Goal: Information Seeking & Learning: Understand process/instructions

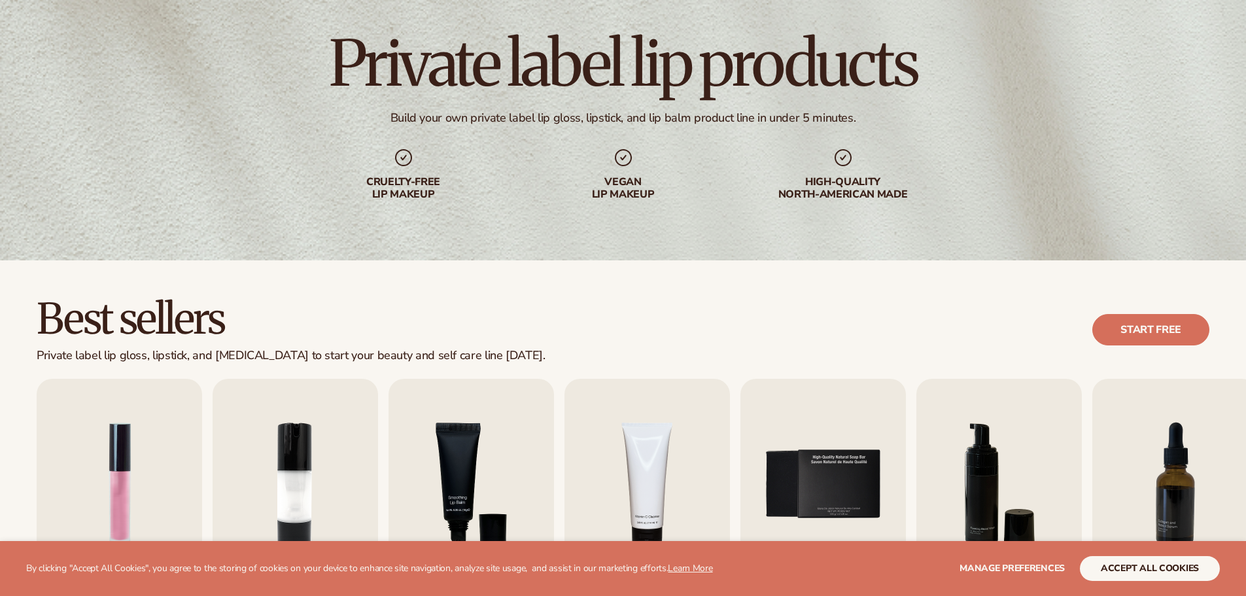
scroll to position [262, 0]
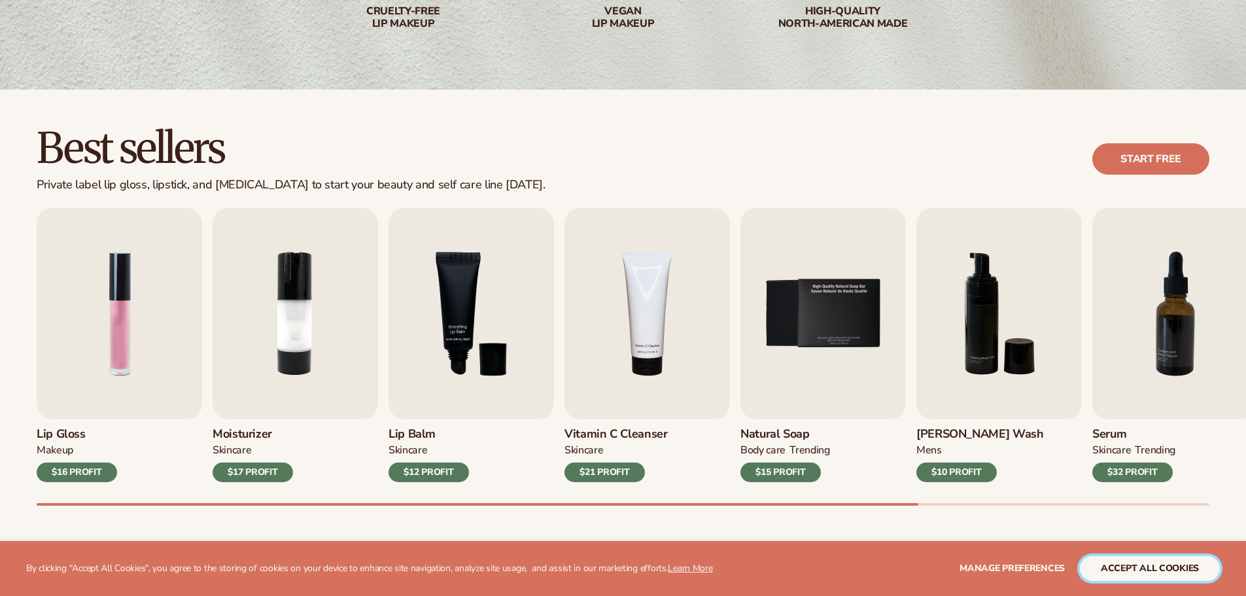
click at [1174, 573] on button "accept all cookies" at bounding box center [1149, 568] width 140 height 25
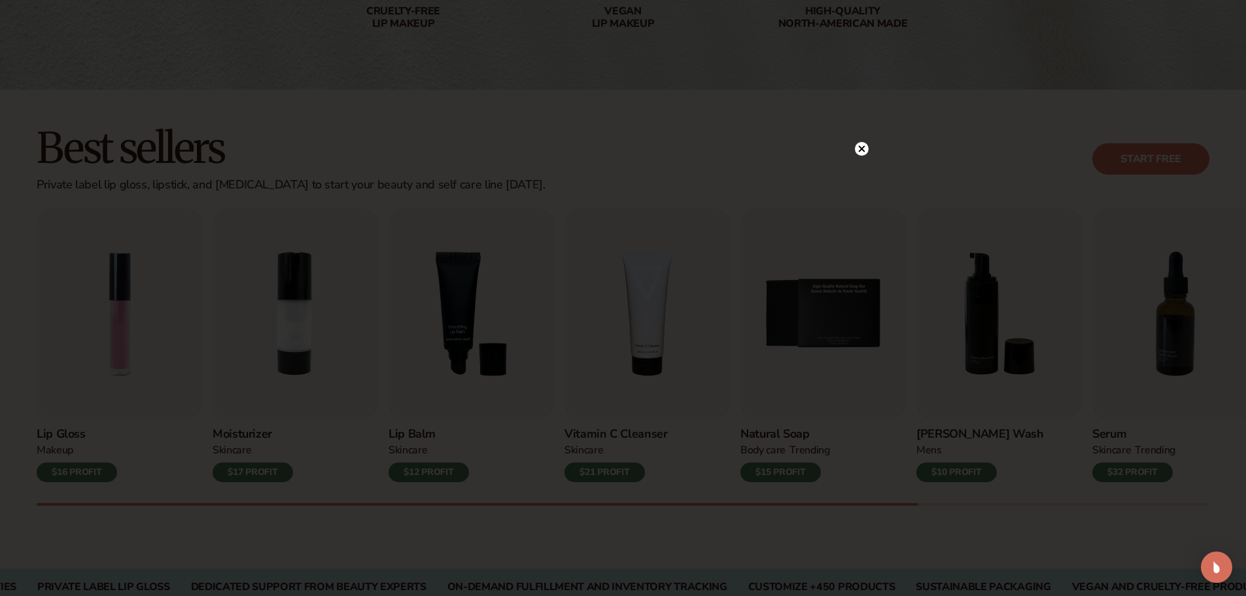
click at [866, 143] on icon at bounding box center [862, 149] width 14 height 14
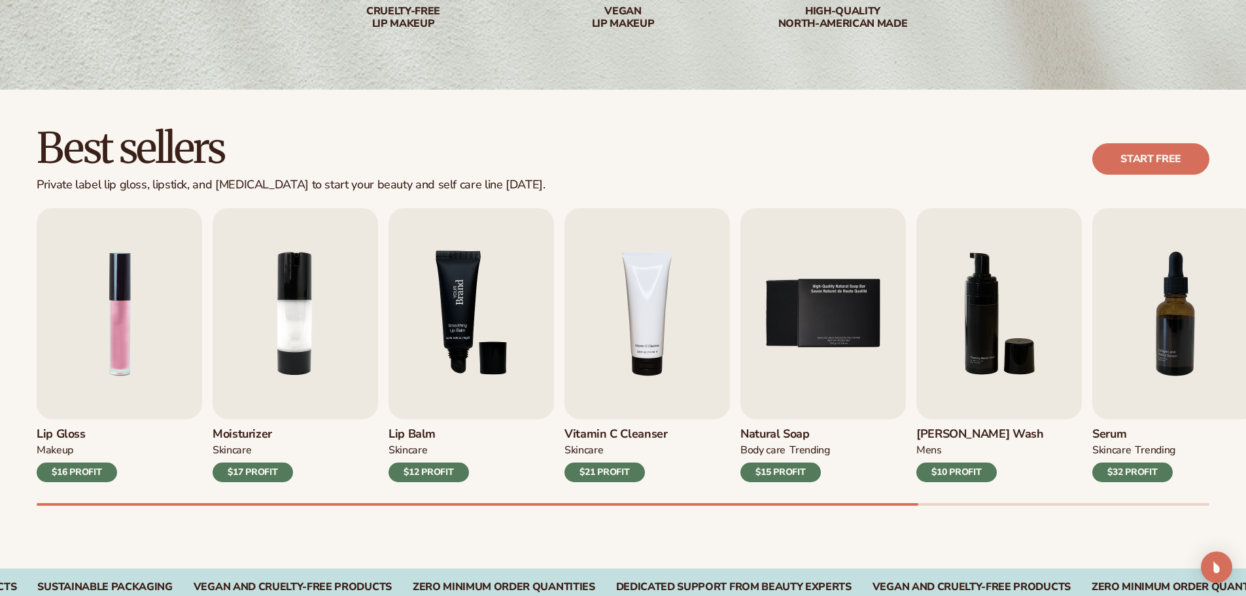
click at [510, 283] on img "3 / 9" at bounding box center [470, 313] width 165 height 211
click at [437, 360] on img "3 / 9" at bounding box center [470, 313] width 165 height 211
click at [418, 435] on h3 "Lip Balm" at bounding box center [428, 434] width 80 height 14
click at [420, 449] on div "SKINCARE" at bounding box center [407, 450] width 39 height 14
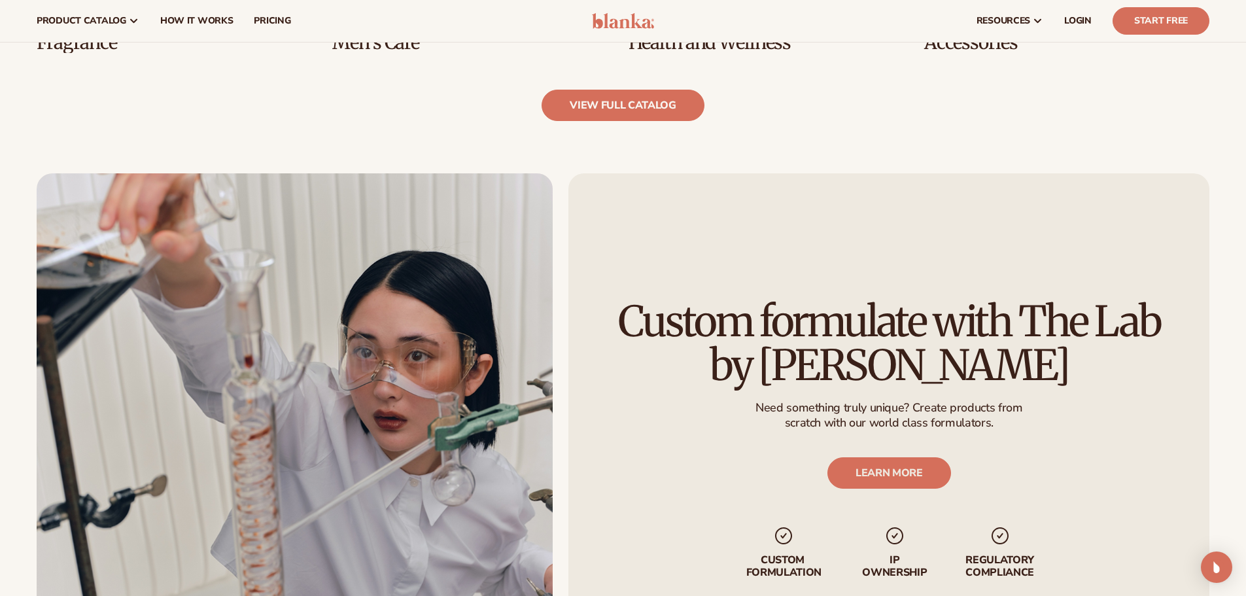
scroll to position [665, 0]
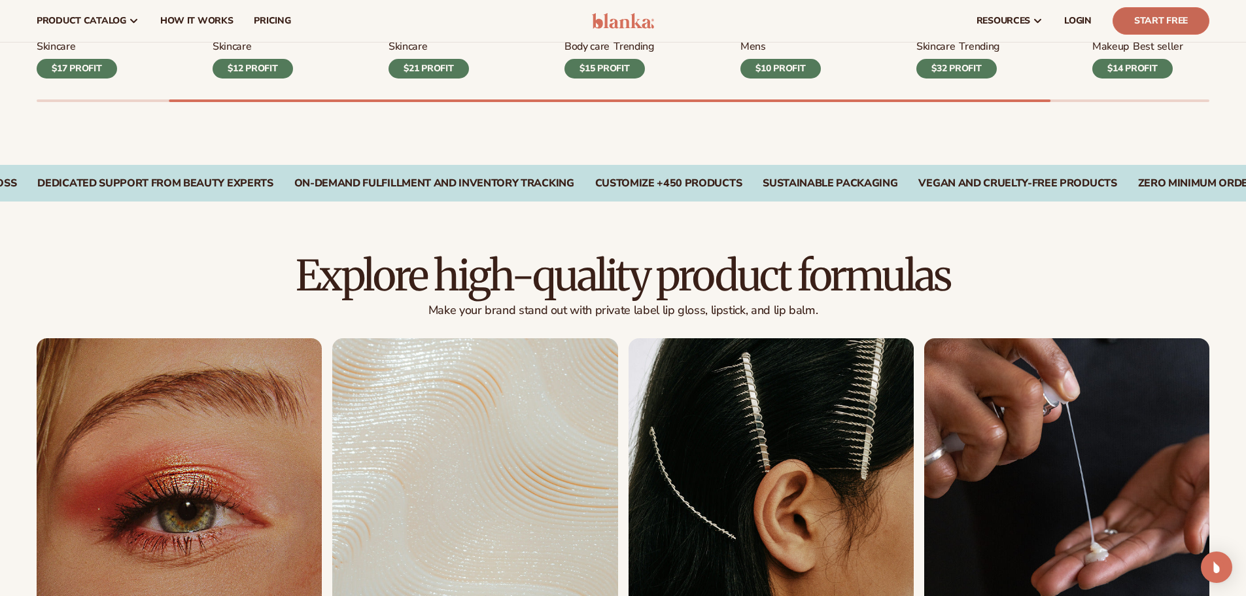
click at [1186, 22] on link "Start Free" at bounding box center [1160, 20] width 97 height 27
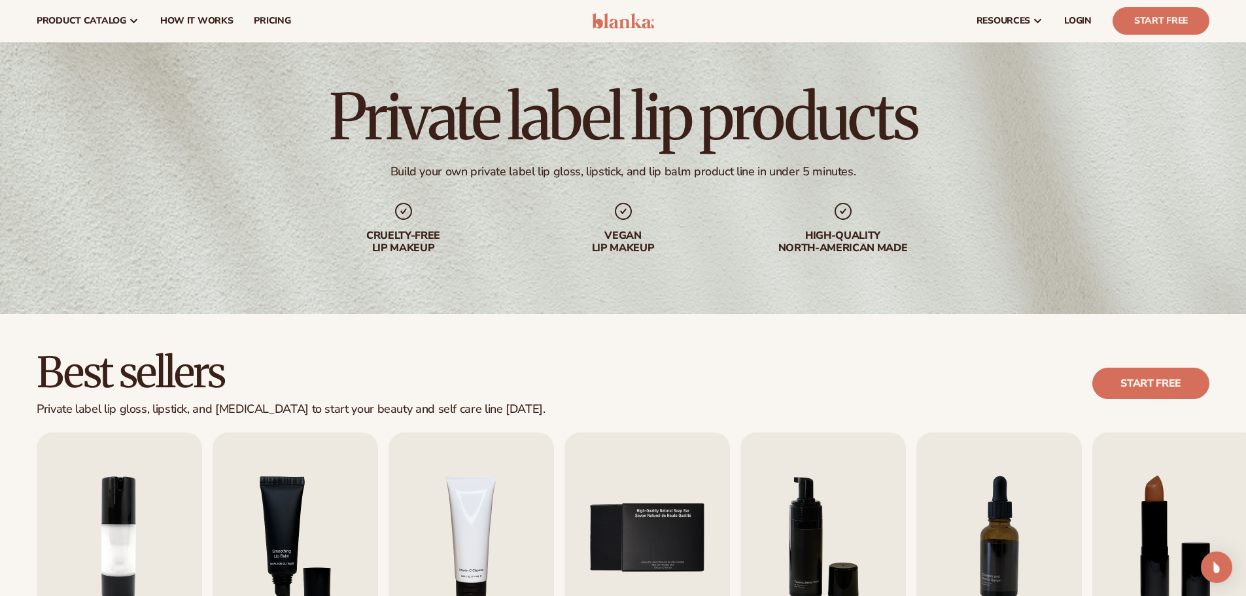
scroll to position [0, 0]
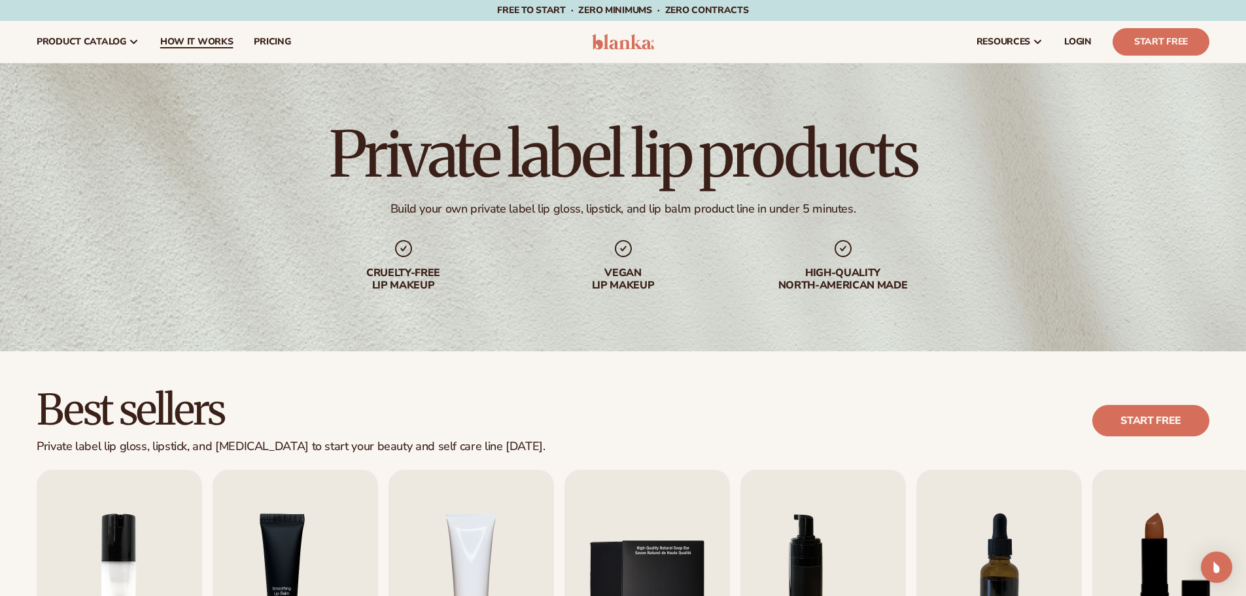
click at [196, 39] on span "How It Works" at bounding box center [196, 42] width 73 height 10
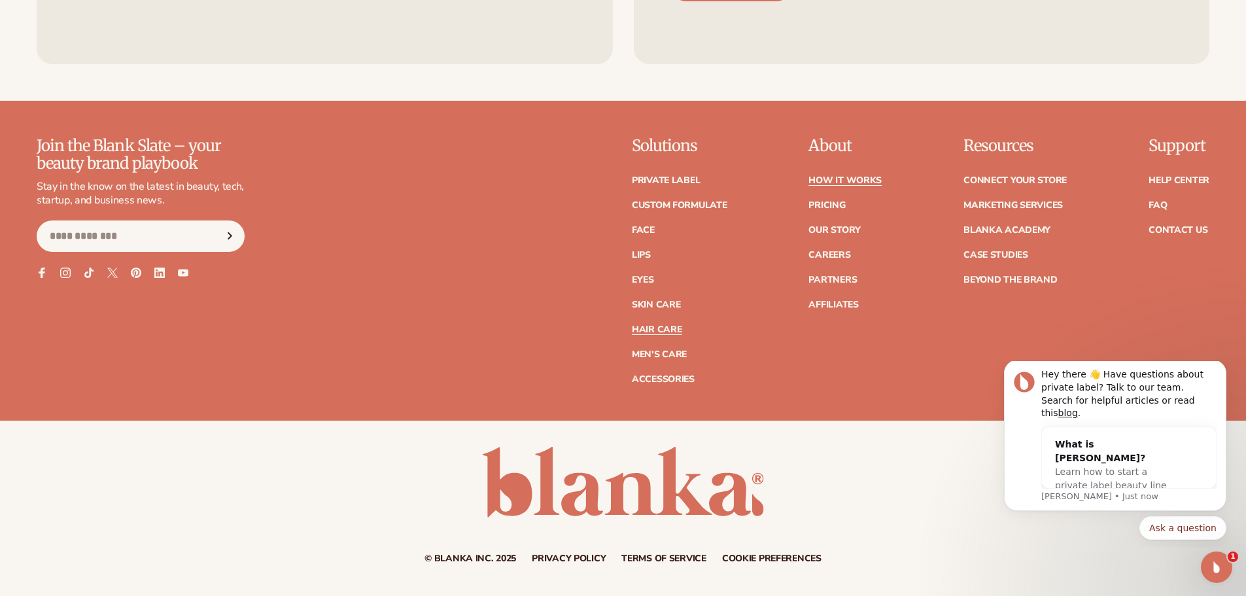
scroll to position [3447, 0]
